Goal: Book appointment/travel/reservation

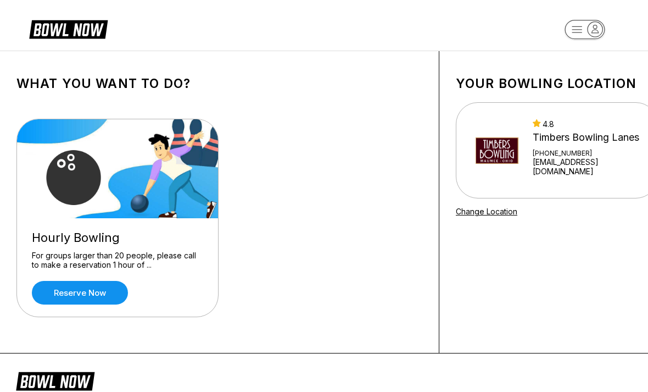
click at [70, 285] on link "Reserve now" at bounding box center [80, 293] width 96 height 24
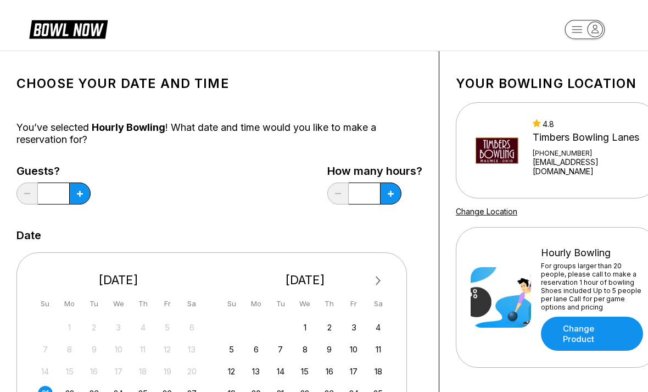
click at [79, 186] on button at bounding box center [79, 193] width 21 height 22
click at [80, 186] on button at bounding box center [79, 193] width 21 height 22
type input "*"
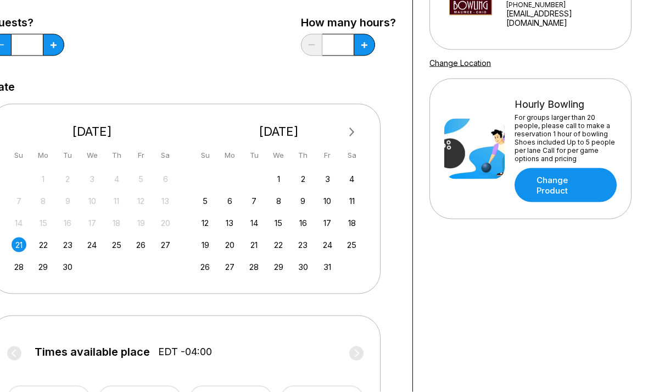
click at [360, 36] on button at bounding box center [364, 45] width 21 height 22
type input "***"
click at [139, 242] on div "26" at bounding box center [140, 244] width 15 height 15
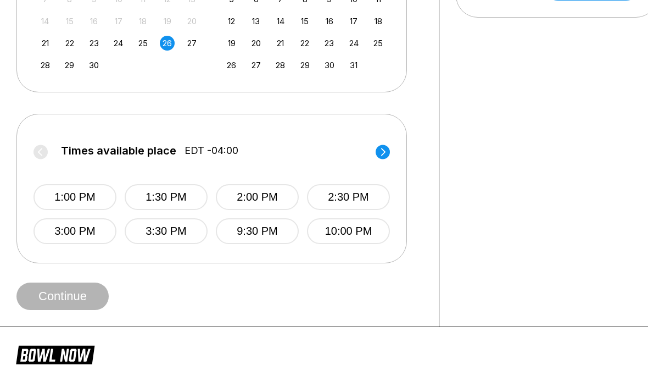
scroll to position [309, 0]
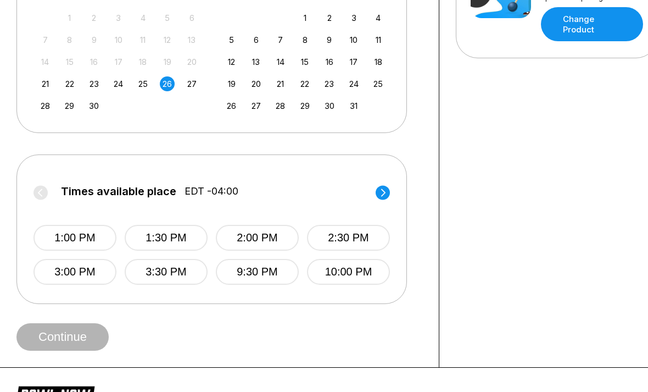
click at [382, 190] on circle at bounding box center [383, 192] width 14 height 14
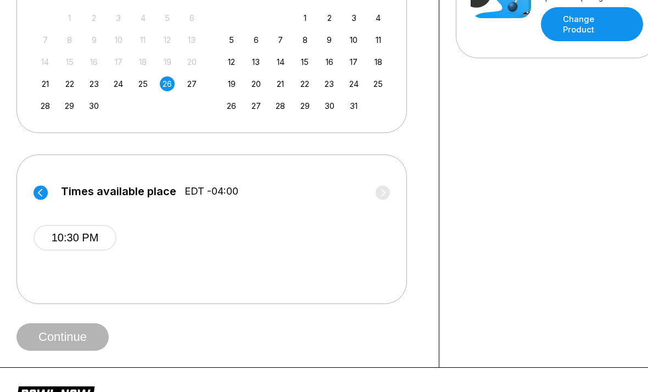
click at [40, 189] on circle at bounding box center [41, 192] width 14 height 14
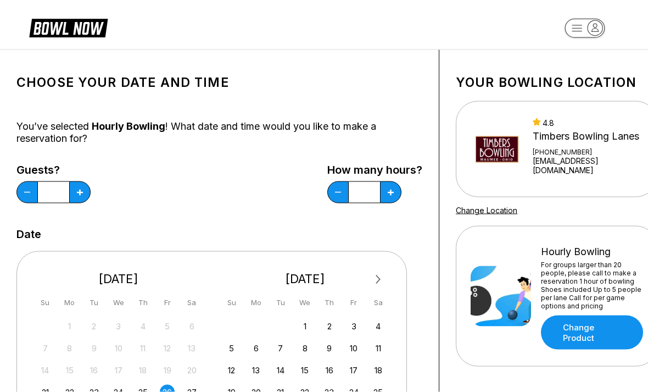
scroll to position [0, 0]
